Goal: Information Seeking & Learning: Learn about a topic

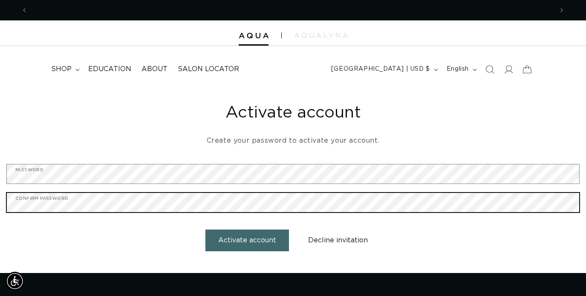
scroll to position [0, 1051]
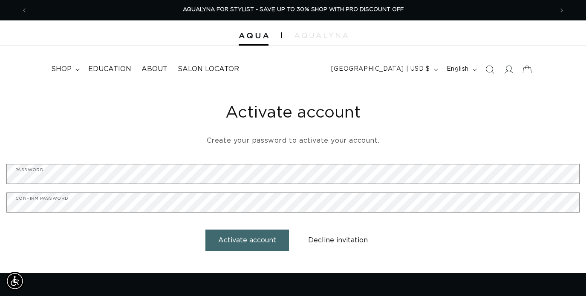
click at [266, 240] on button "Activate account" at bounding box center [247, 241] width 84 height 22
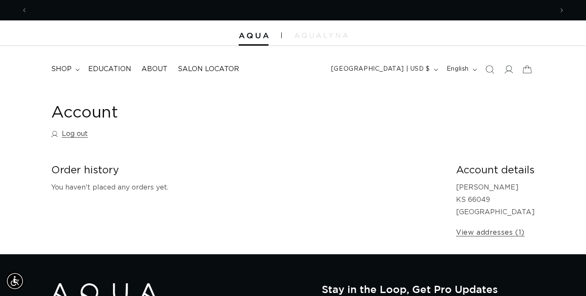
scroll to position [0, 1051]
click at [111, 67] on span "Education" at bounding box center [109, 69] width 43 height 9
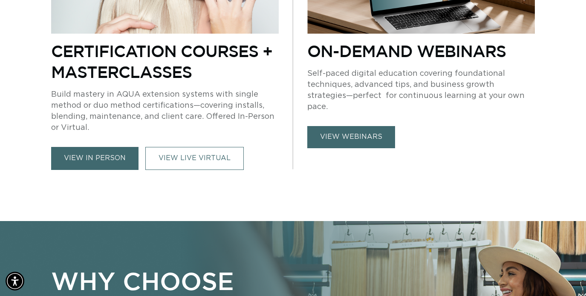
scroll to position [0, 525]
click at [368, 131] on link "view webinars" at bounding box center [351, 137] width 88 height 22
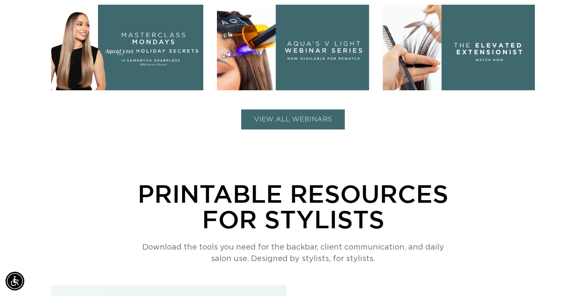
scroll to position [0, 1051]
click at [281, 121] on button "VIEW ALL WEBINARS" at bounding box center [293, 120] width 104 height 20
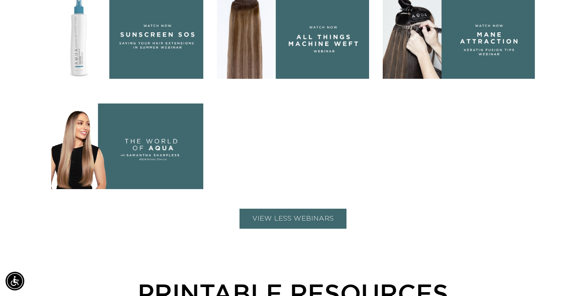
scroll to position [0, 525]
click at [508, 44] on img at bounding box center [459, 36] width 152 height 86
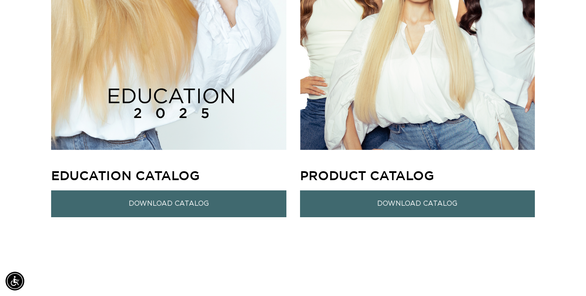
scroll to position [1200, 0]
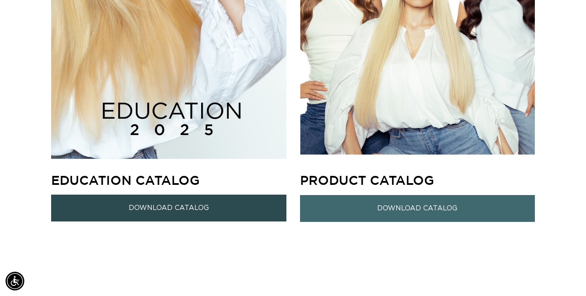
click at [221, 208] on link "Download Catalog" at bounding box center [168, 208] width 235 height 27
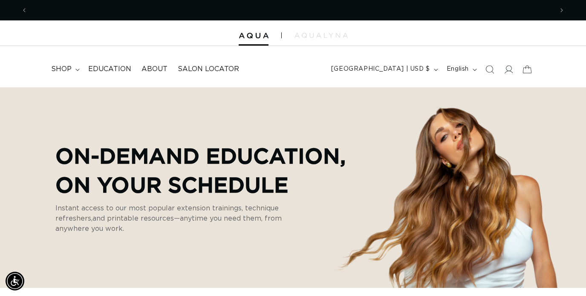
scroll to position [0, 0]
click at [488, 69] on icon "Search" at bounding box center [489, 69] width 9 height 9
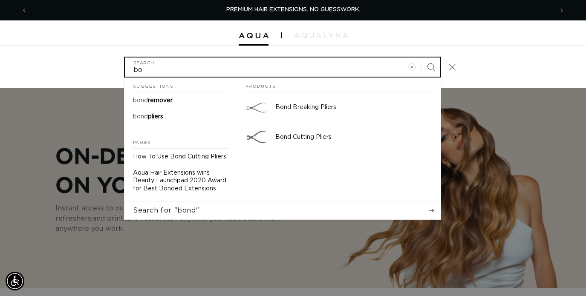
type input "b"
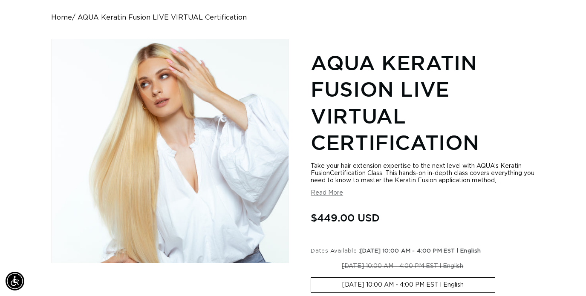
scroll to position [0, 1051]
